Goal: Information Seeking & Learning: Learn about a topic

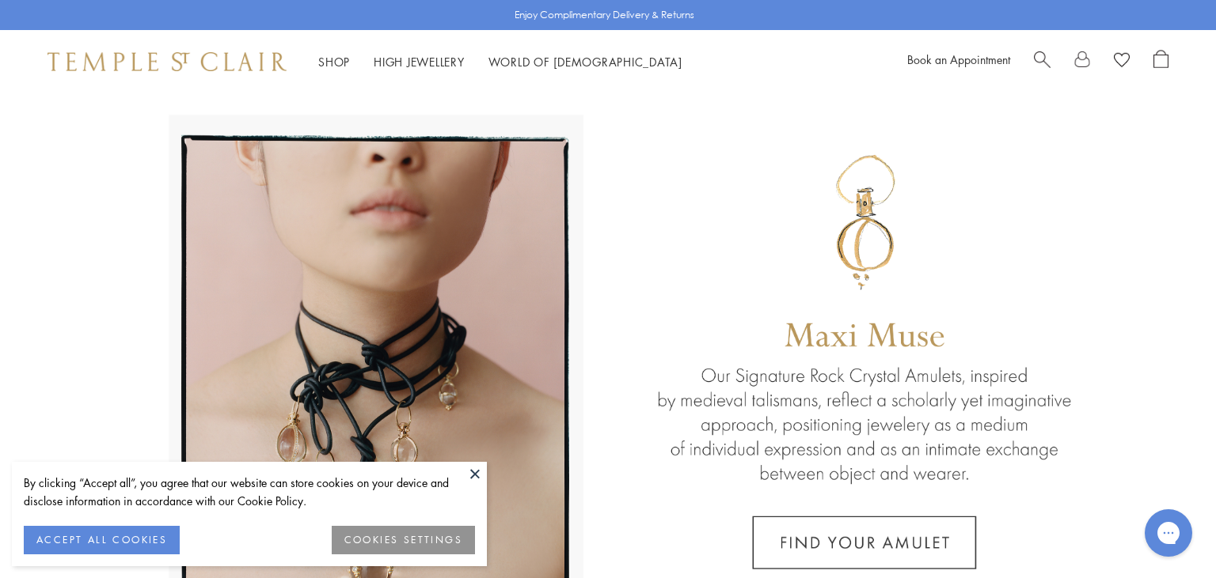
click at [474, 483] on button at bounding box center [475, 474] width 24 height 24
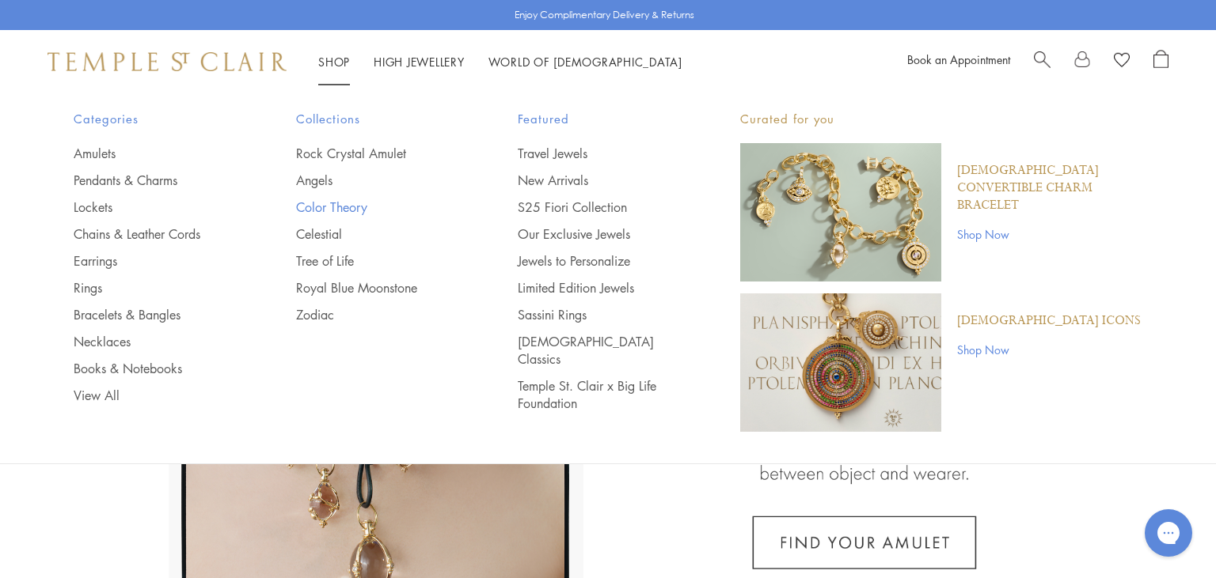
click at [337, 201] on link "Color Theory" at bounding box center [375, 207] width 159 height 17
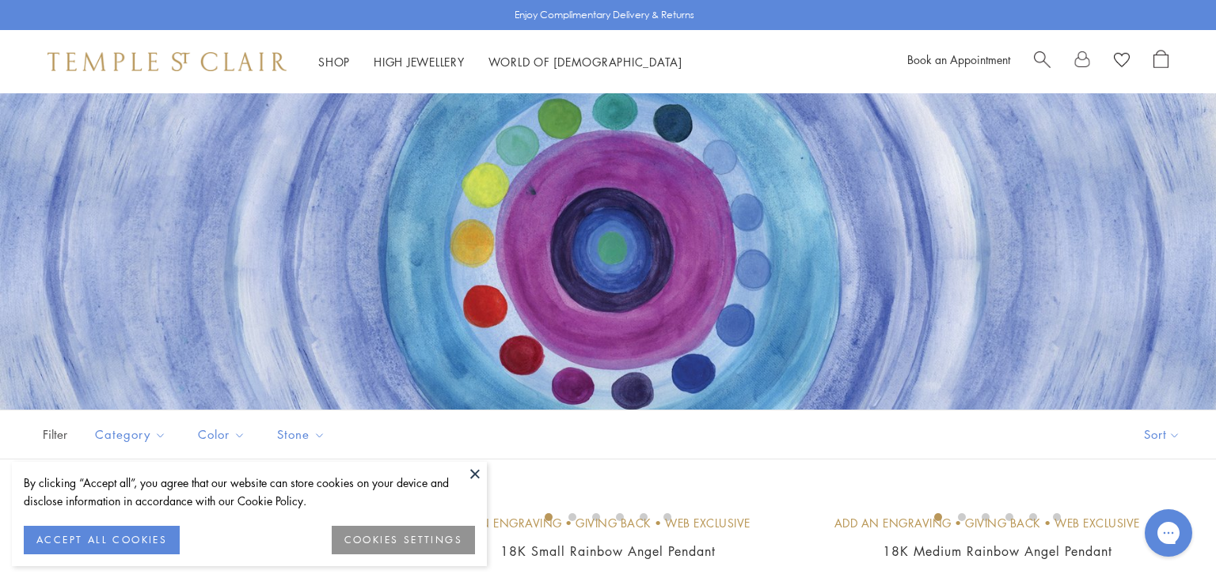
click at [476, 476] on button at bounding box center [475, 474] width 24 height 24
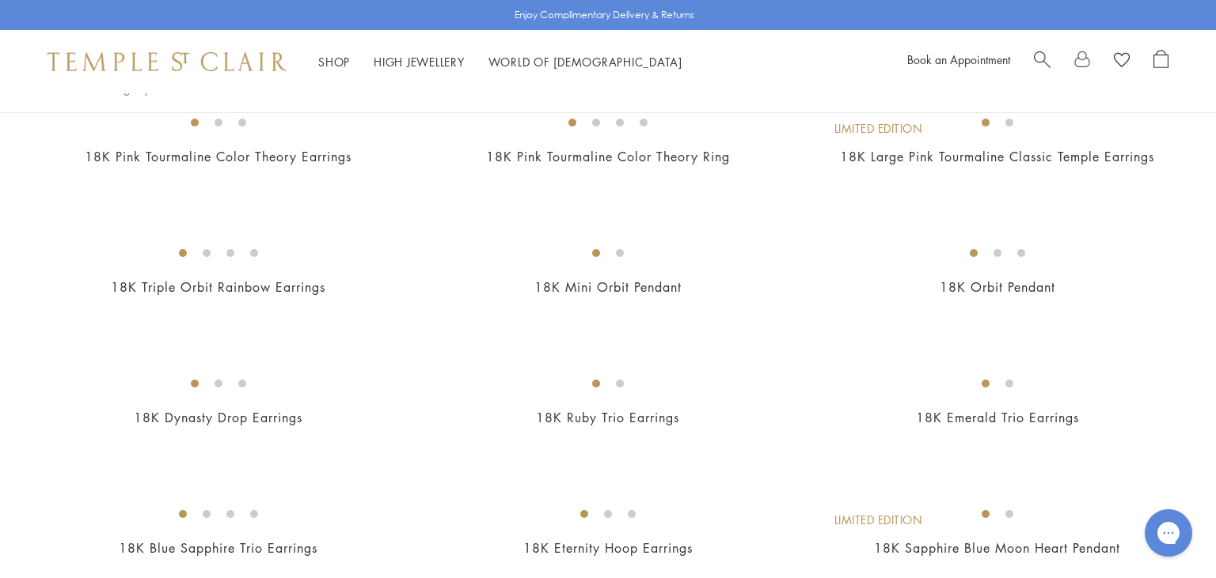
scroll to position [1439, 0]
click at [0, 0] on img at bounding box center [0, 0] width 0 height 0
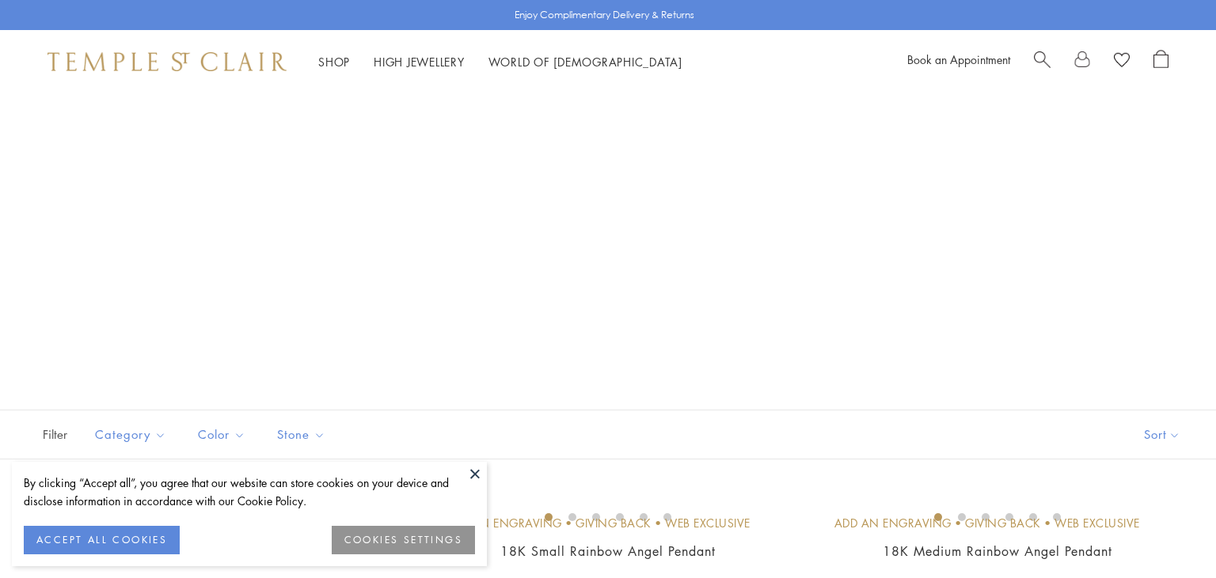
click at [0, 0] on img at bounding box center [0, 0] width 0 height 0
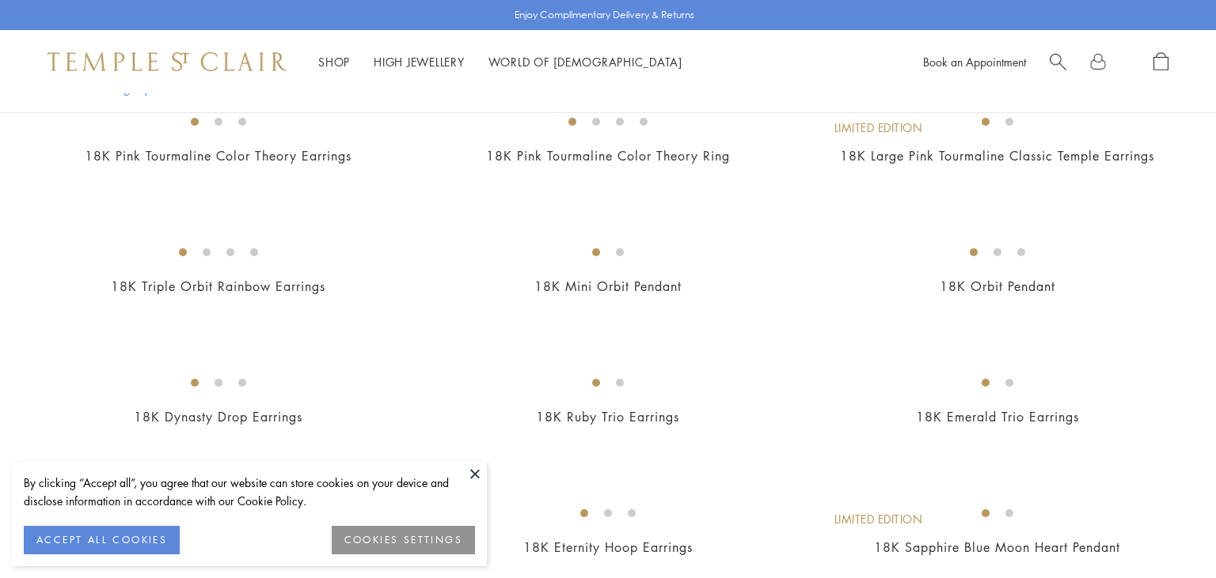
click at [476, 476] on button at bounding box center [475, 474] width 24 height 24
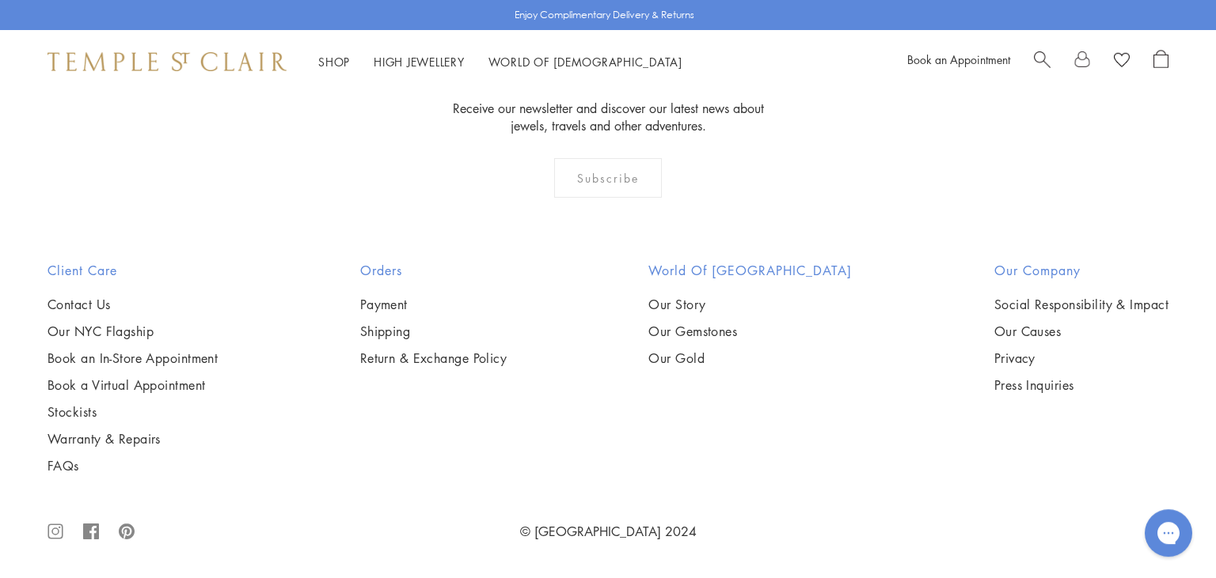
scroll to position [8451, 0]
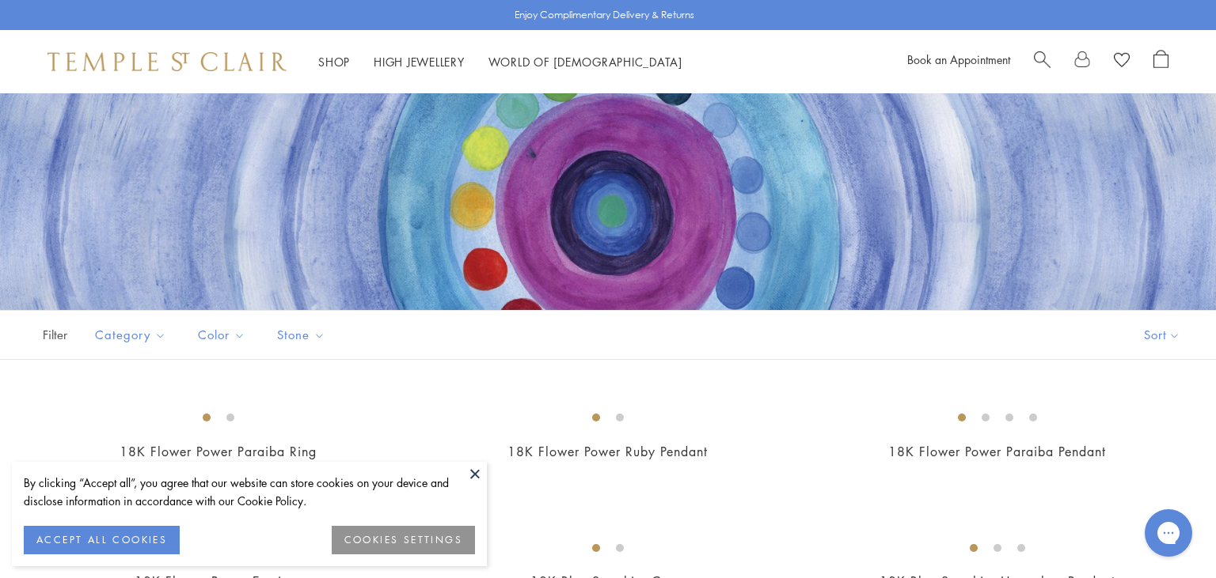
click at [472, 470] on button at bounding box center [475, 474] width 24 height 24
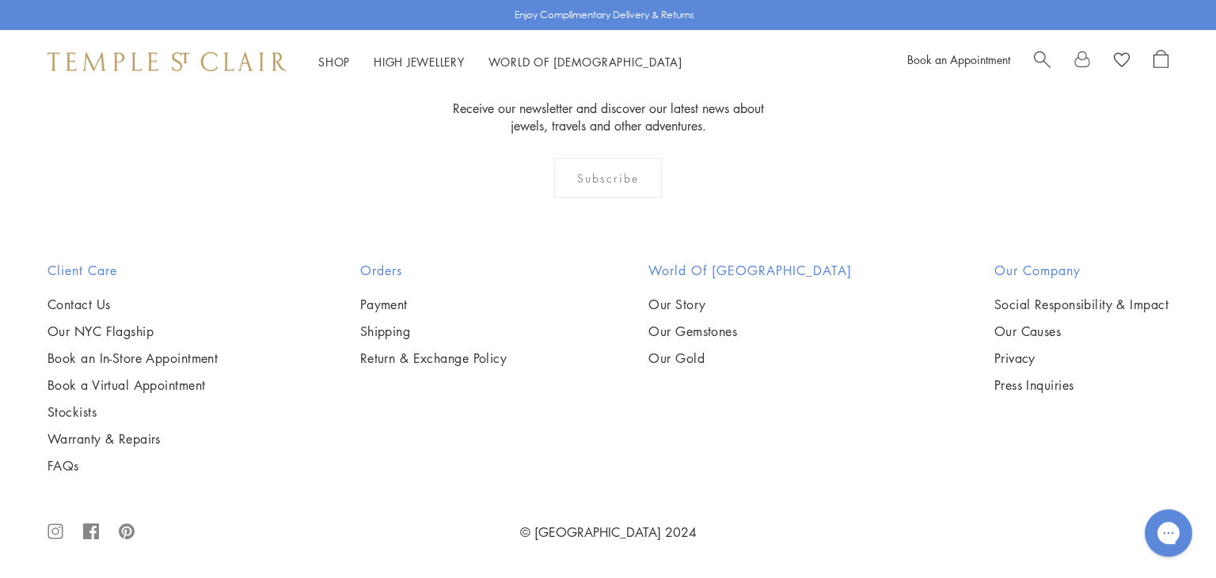
scroll to position [3098, 0]
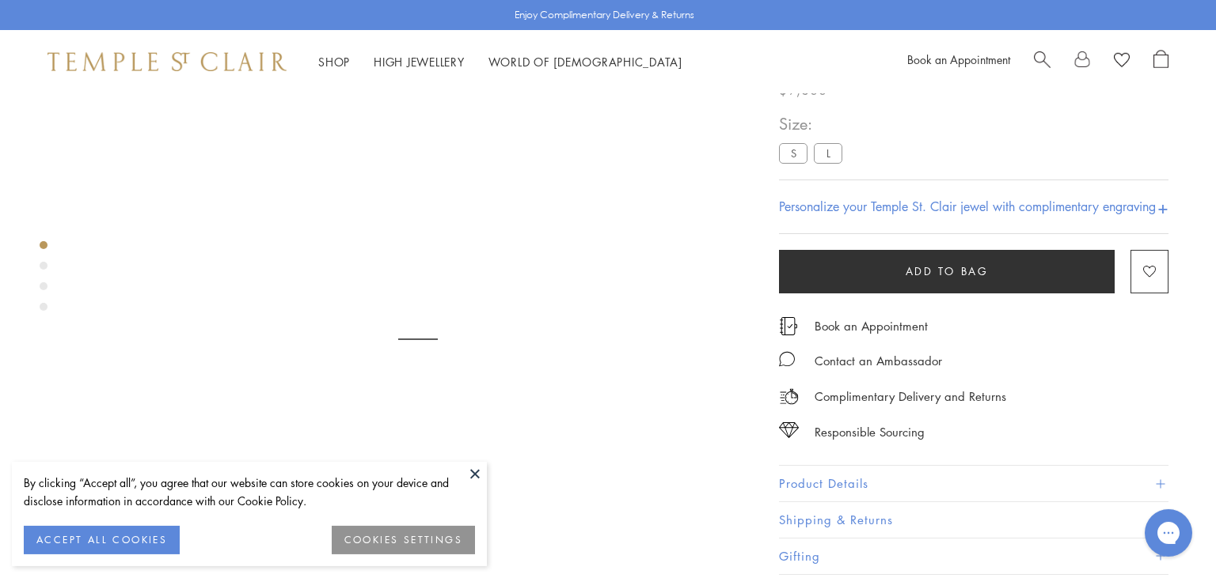
scroll to position [93, 0]
